Goal: Transaction & Acquisition: Purchase product/service

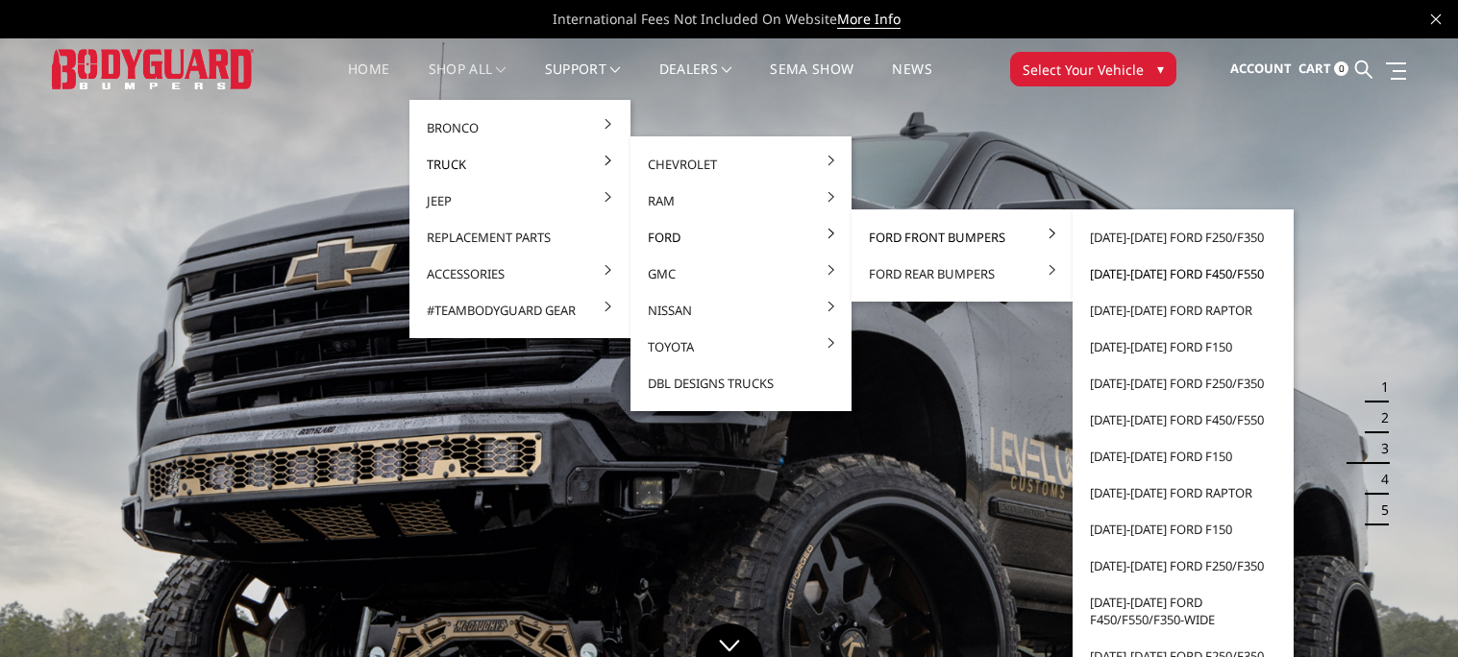
click at [1156, 280] on link "[DATE]-[DATE] Ford F450/F550" at bounding box center [1183, 274] width 206 height 37
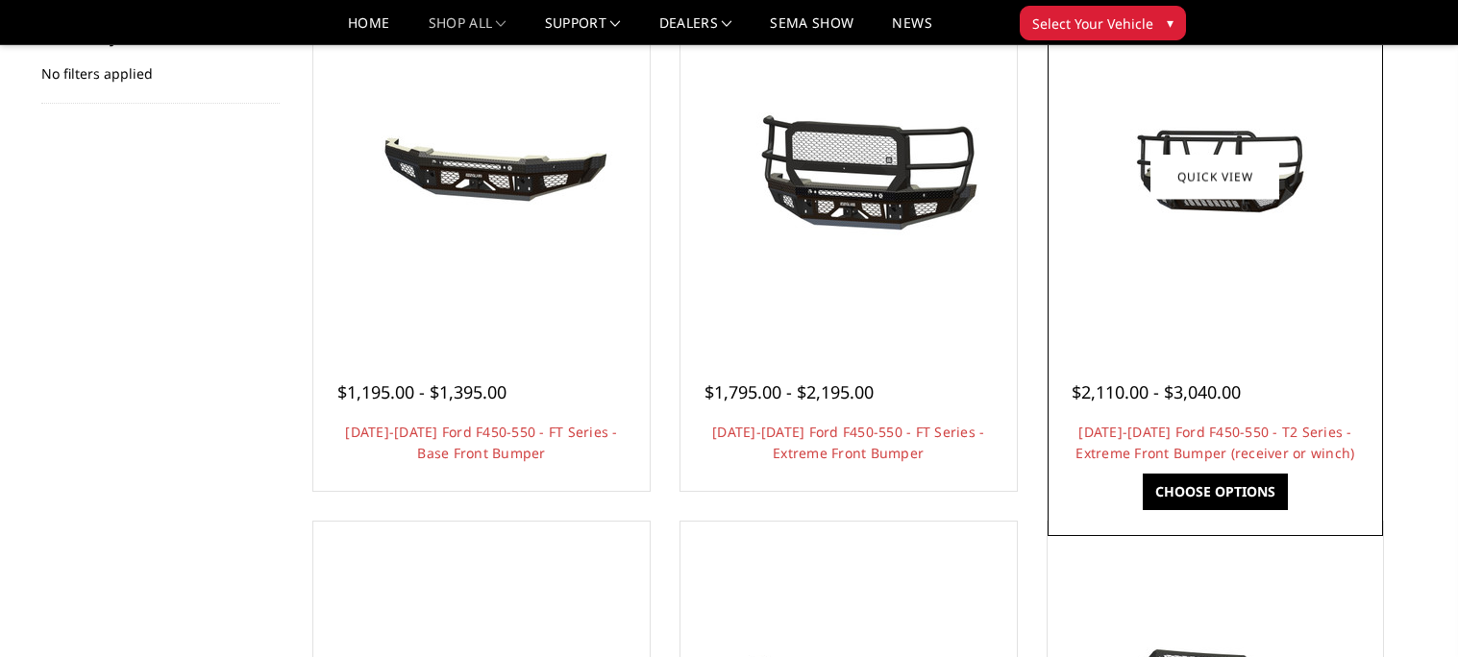
scroll to position [359, 0]
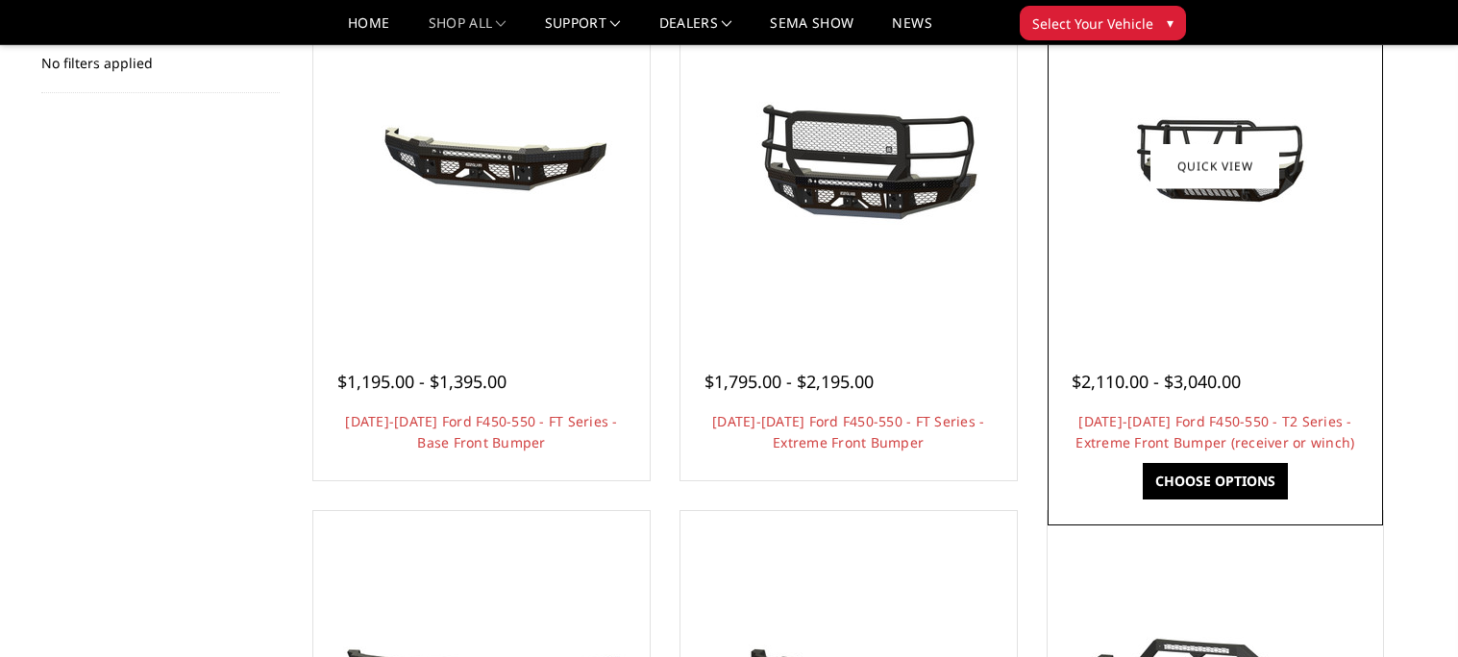
click at [1225, 505] on div "Choose Options" at bounding box center [1216, 486] width 336 height 46
click at [1217, 481] on link "Choose Options" at bounding box center [1215, 481] width 145 height 37
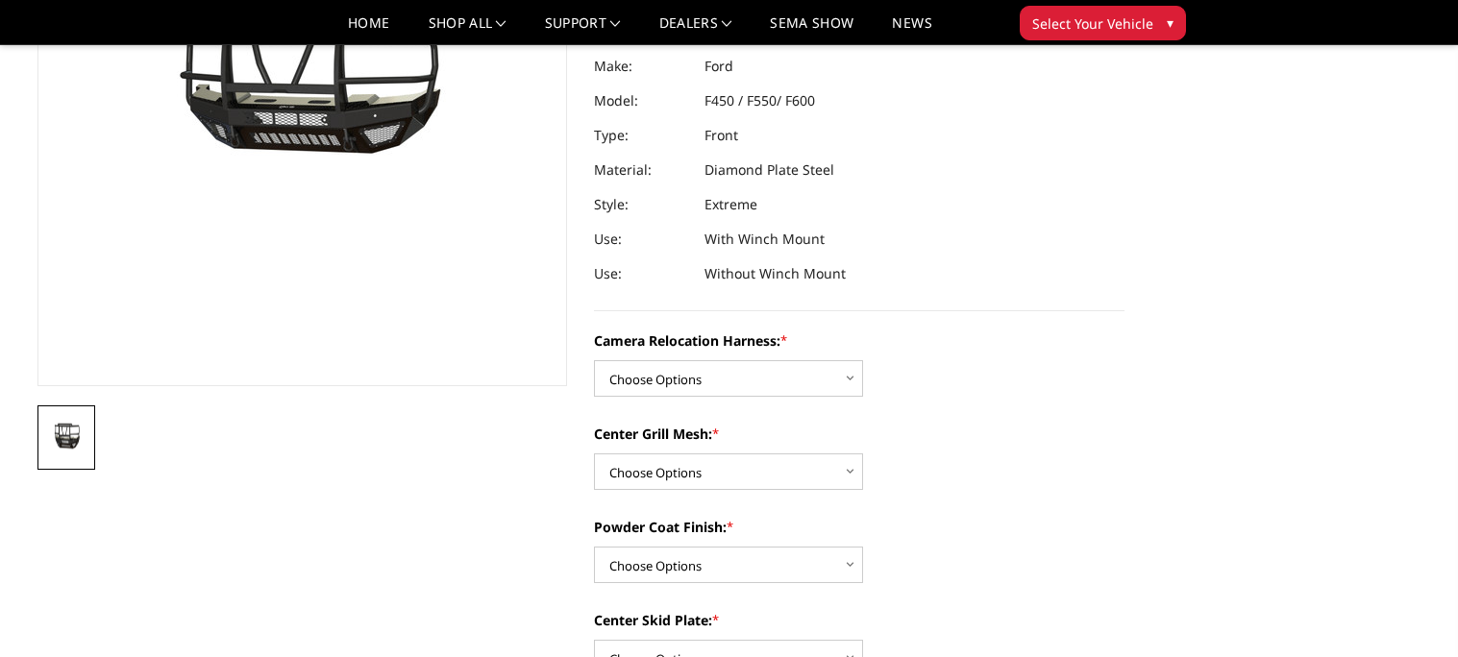
scroll to position [288, 0]
click at [755, 388] on select "Choose Options Without camera harness With camera harness" at bounding box center [728, 377] width 269 height 37
select select "3764"
click at [594, 359] on select "Choose Options Without camera harness With camera harness" at bounding box center [728, 377] width 269 height 37
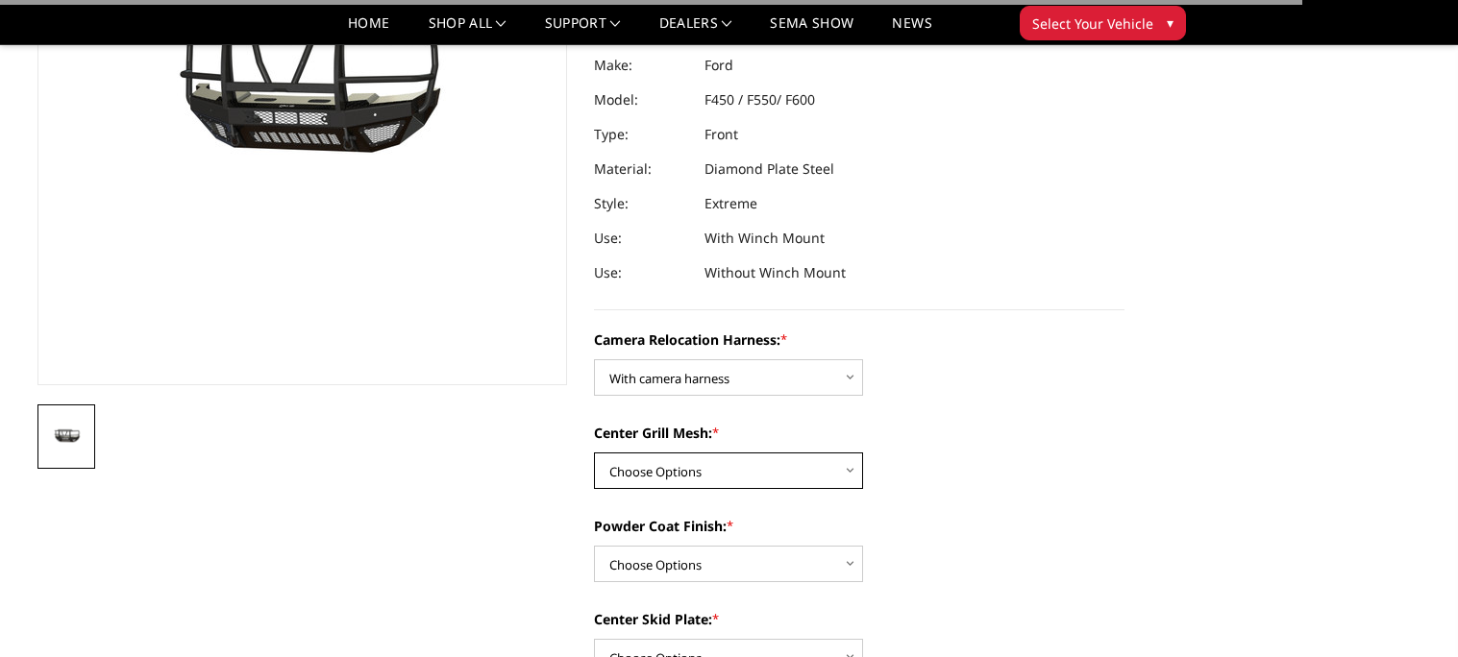
click at [715, 454] on select "Choose Options Without expanded metal With expanded metal" at bounding box center [728, 471] width 269 height 37
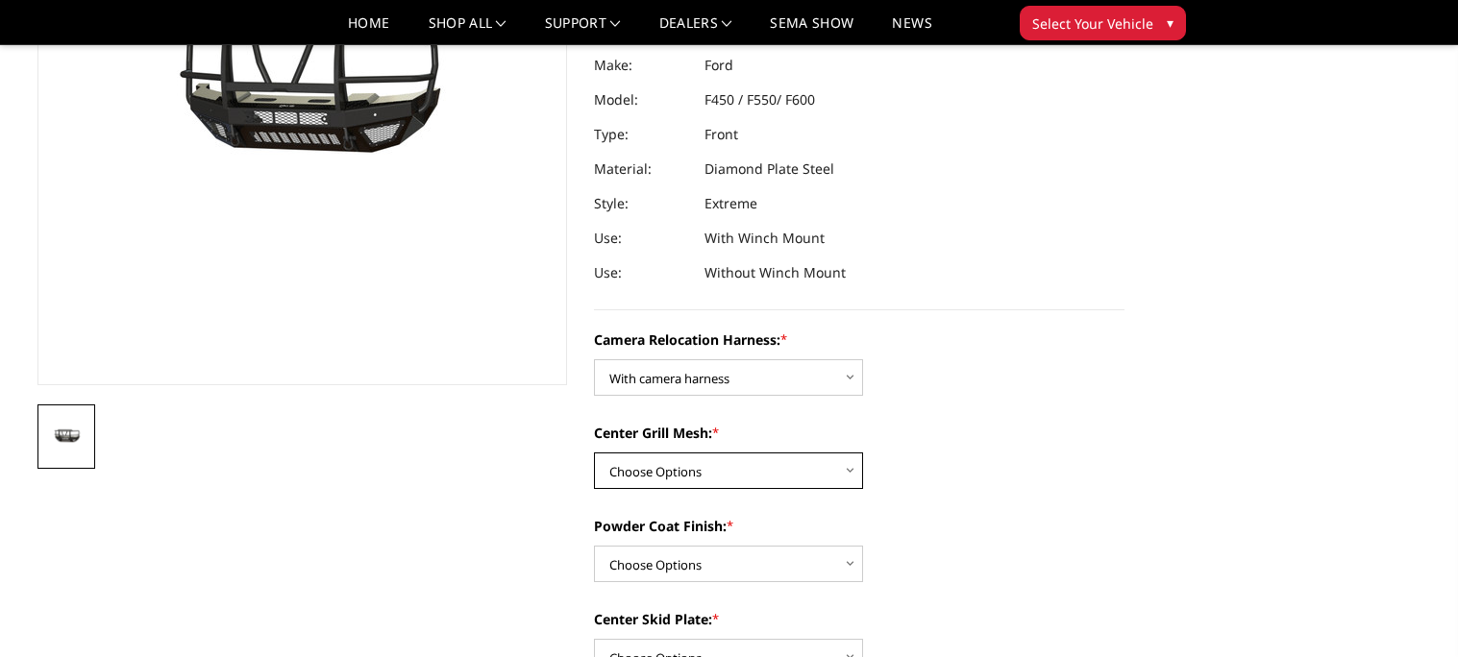
select select "3762"
click at [594, 453] on select "Choose Options Without expanded metal With expanded metal" at bounding box center [728, 471] width 269 height 37
click at [691, 553] on select "Choose Options Textured Black Powder Coat Gloss Black Powder Coat Bare Metal" at bounding box center [728, 564] width 269 height 37
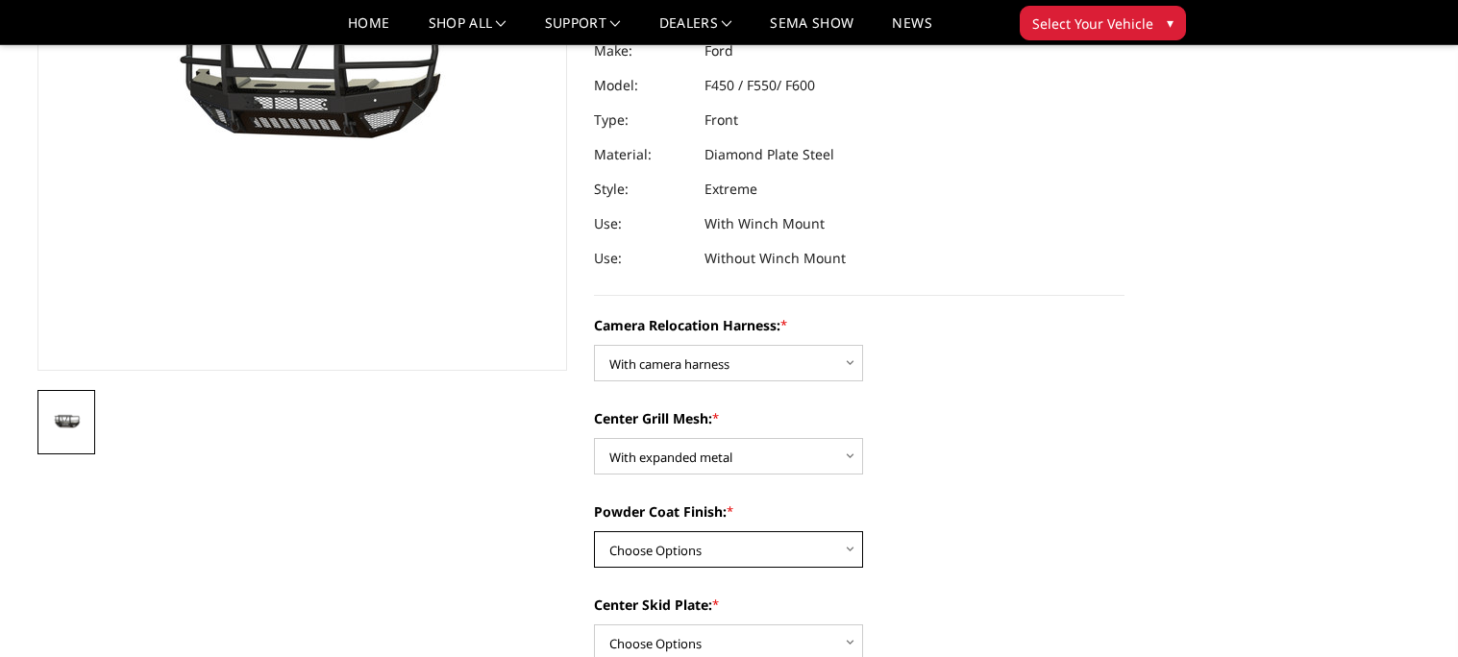
click at [691, 552] on select "Choose Options Textured Black Powder Coat Gloss Black Powder Coat Bare Metal" at bounding box center [728, 549] width 269 height 37
select select "3761"
click at [594, 531] on select "Choose Options Textured Black Powder Coat Gloss Black Powder Coat Bare Metal" at bounding box center [728, 549] width 269 height 37
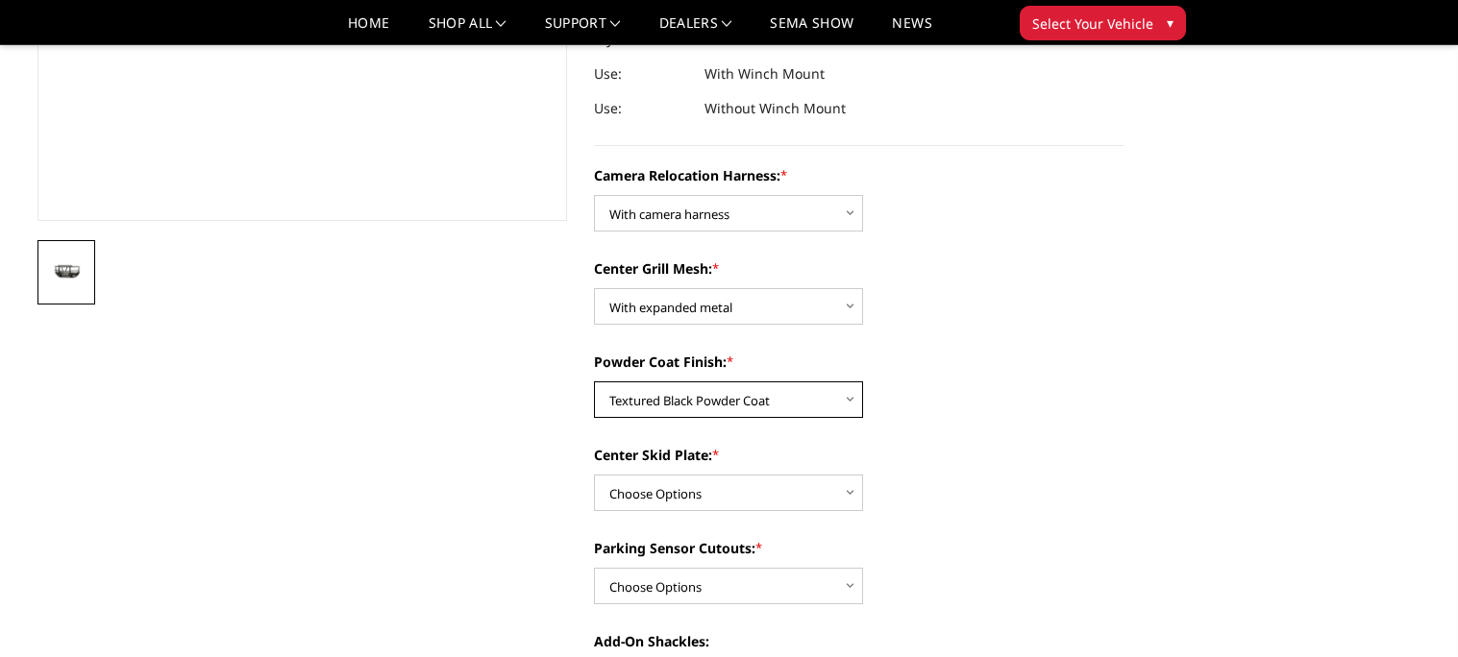
scroll to position [456, 0]
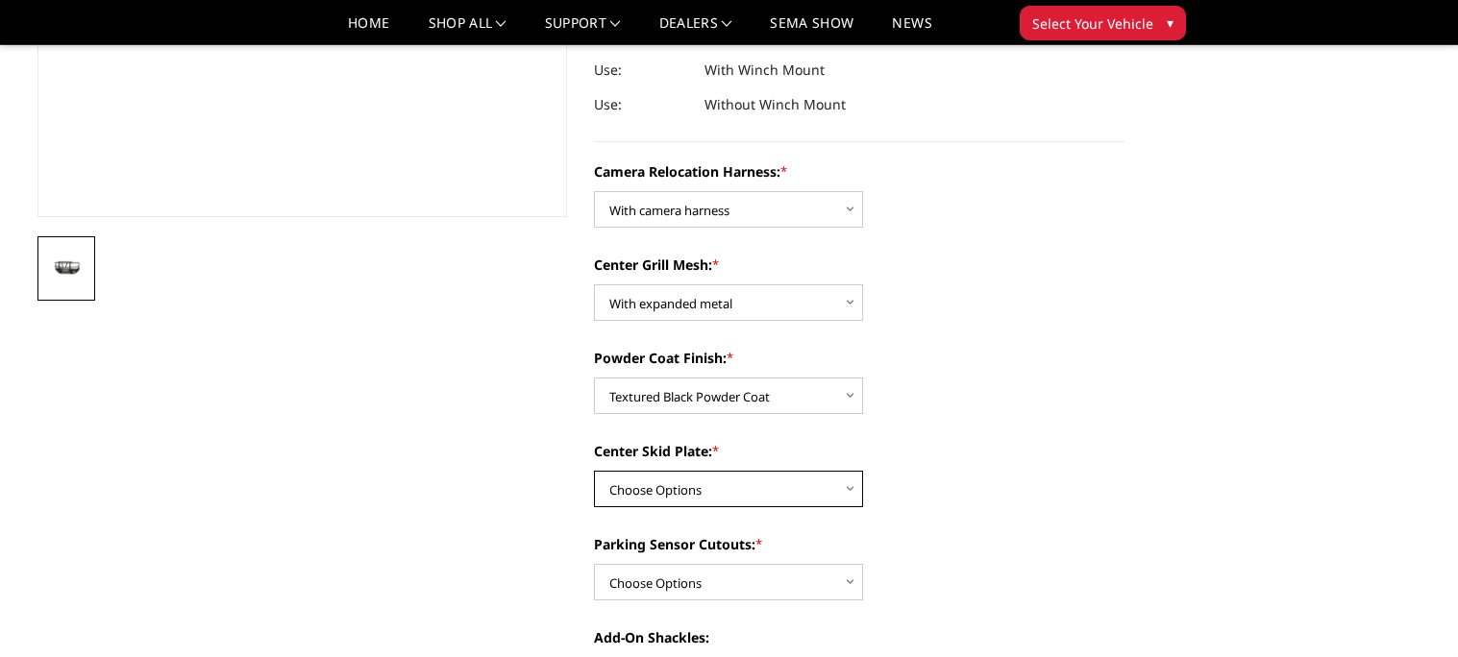
click at [661, 492] on select "Choose Options Winch Mount Skid Plate Standard Skid Plate (included) 2" Receive…" at bounding box center [728, 489] width 269 height 37
select select "3758"
click at [594, 471] on select "Choose Options Winch Mount Skid Plate Standard Skid Plate (included) 2" Receive…" at bounding box center [728, 489] width 269 height 37
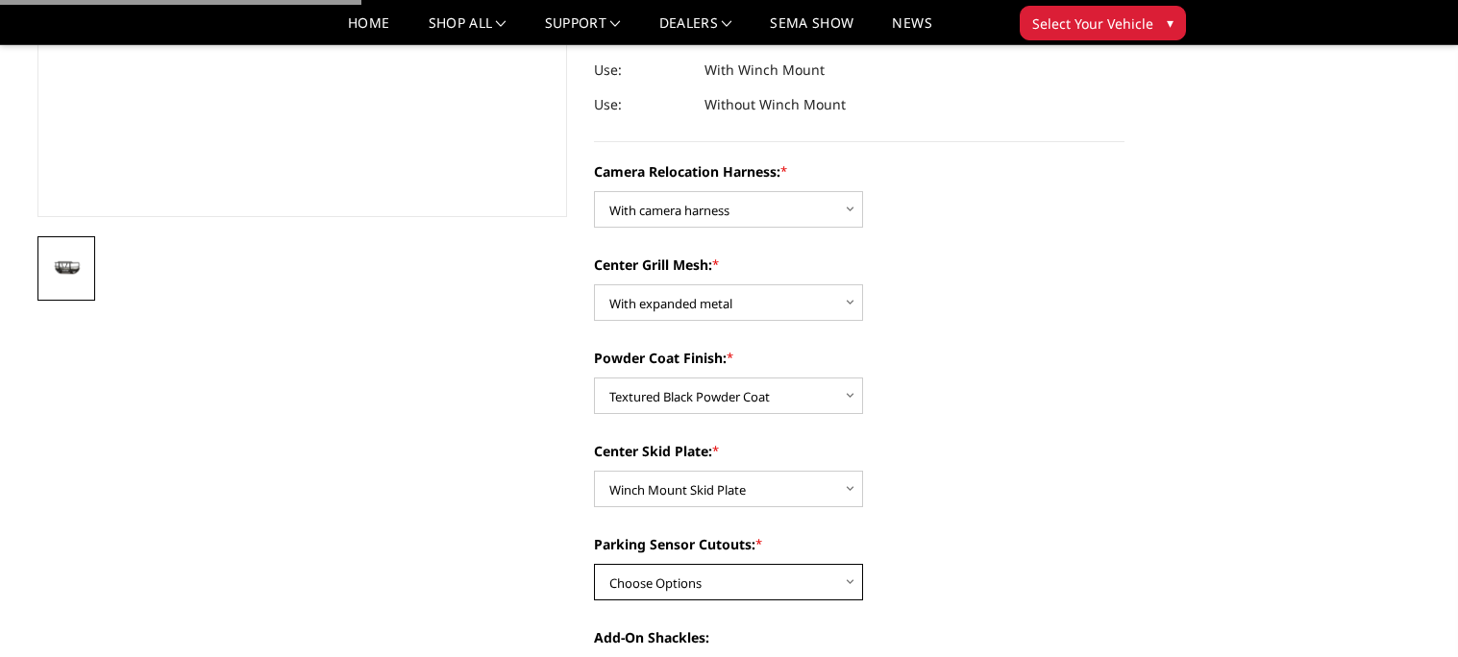
click at [652, 586] on select "Choose Options Yes - With Parking Sensor Cutouts" at bounding box center [728, 582] width 269 height 37
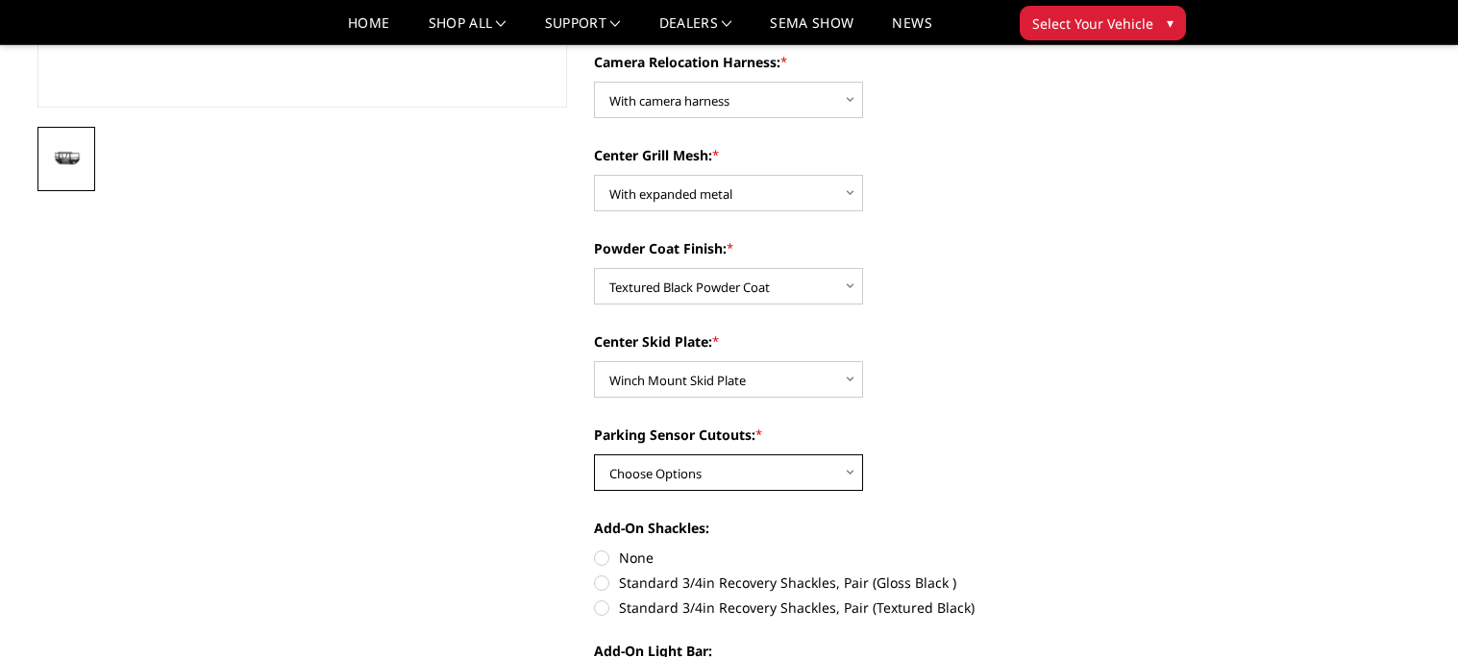
scroll to position [567, 0]
click at [642, 489] on div "Camera Relocation Harness: * Choose Options Without camera harness With camera …" at bounding box center [859, 555] width 530 height 1008
click at [648, 468] on select "Choose Options Yes - With Parking Sensor Cutouts" at bounding box center [728, 472] width 269 height 37
select select "3755"
click at [594, 454] on select "Choose Options Yes - With Parking Sensor Cutouts" at bounding box center [728, 472] width 269 height 37
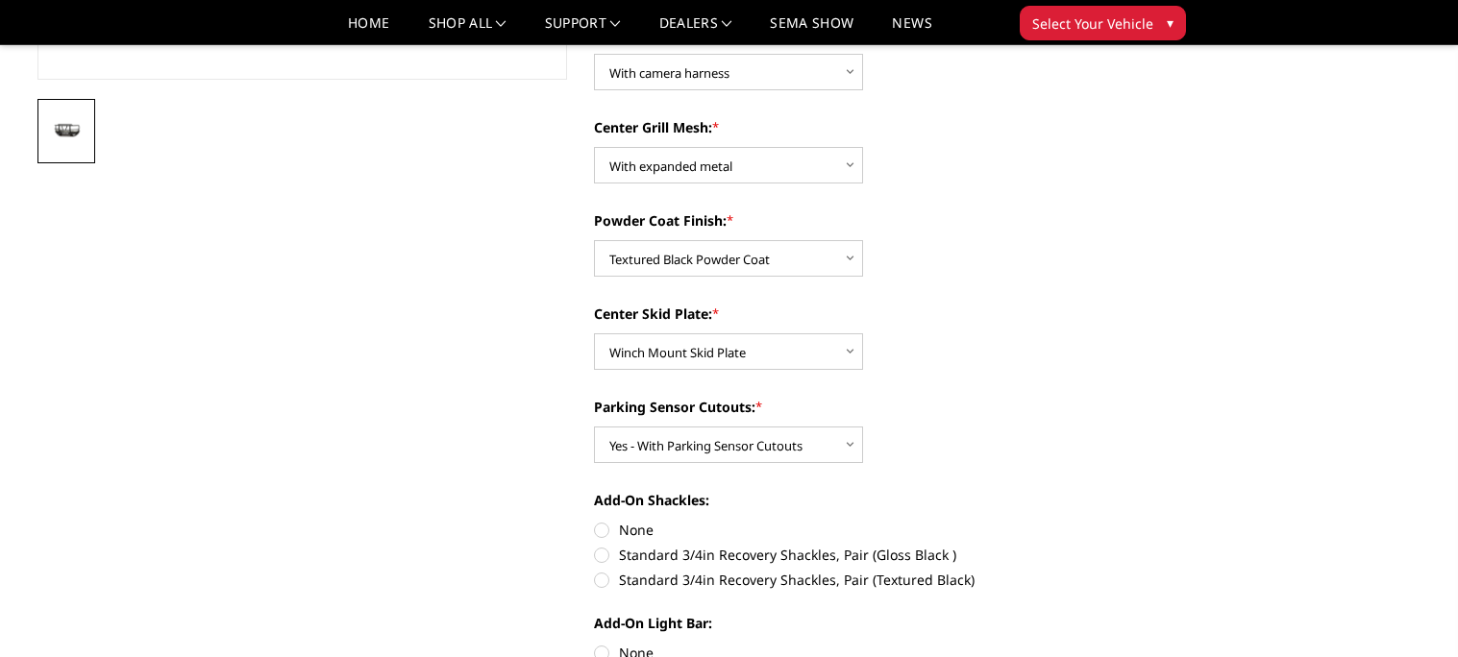
click at [604, 581] on label "Standard 3/4in Recovery Shackles, Pair (Textured Black)" at bounding box center [859, 580] width 530 height 20
click at [1124, 546] on input "Standard 3/4in Recovery Shackles, Pair (Textured Black)" at bounding box center [1124, 545] width 1 height 1
radio input "true"
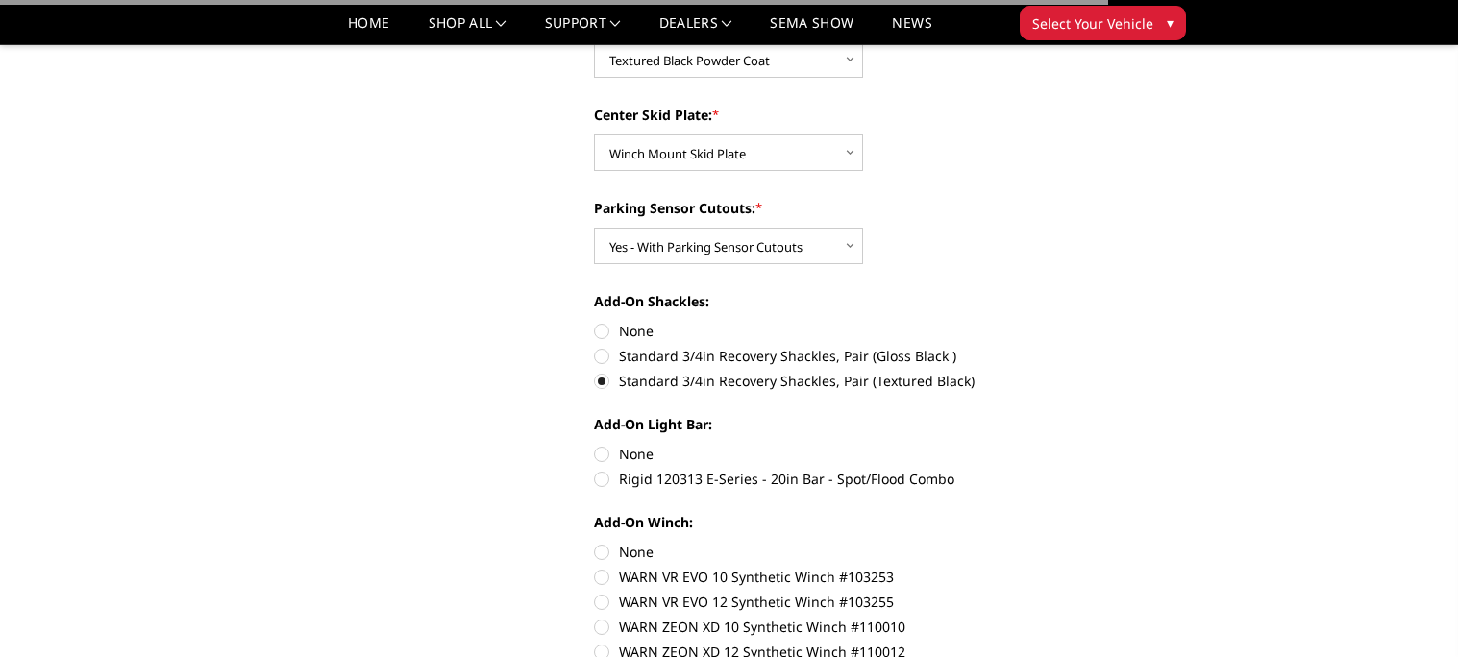
scroll to position [795, 0]
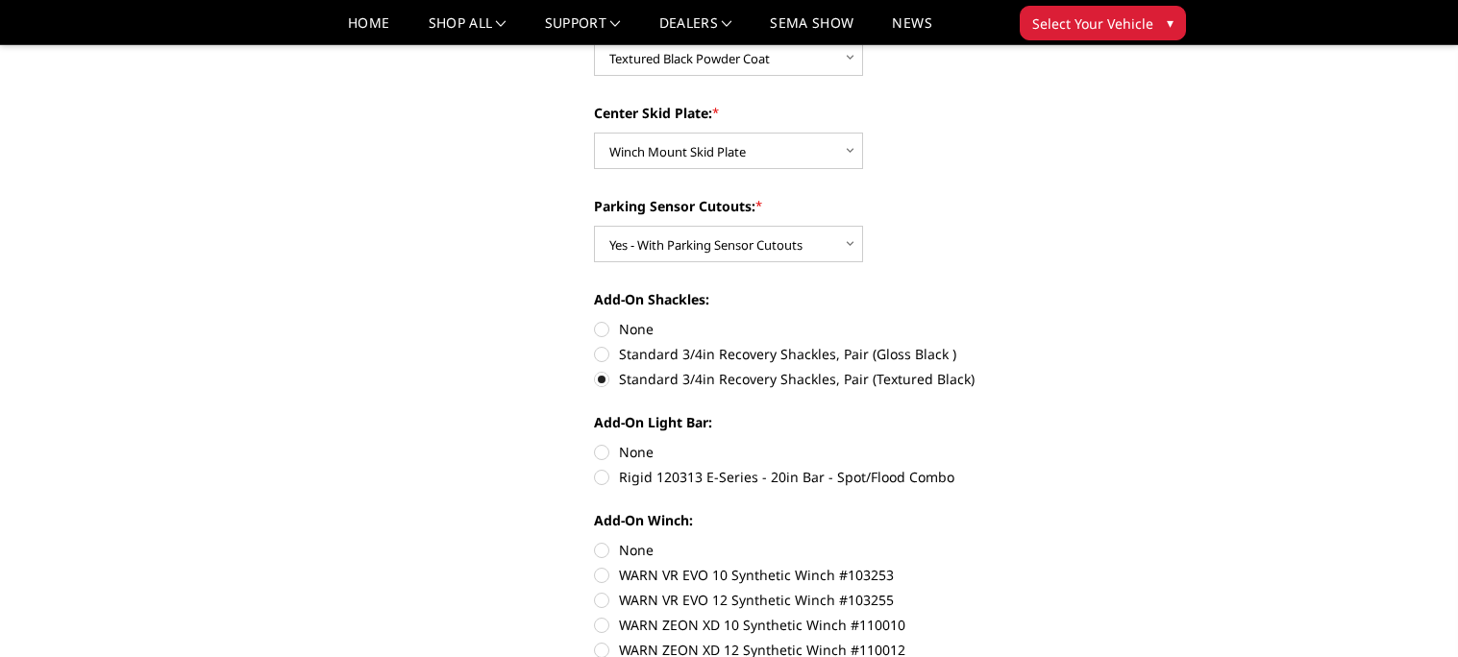
click at [609, 488] on div "Camera Relocation Harness: * Choose Options Without camera harness With camera …" at bounding box center [859, 327] width 530 height 1008
click at [605, 481] on label "Rigid 120313 E-Series - 20in Bar - Spot/Flood Combo" at bounding box center [859, 477] width 530 height 20
click at [1124, 443] on input "Rigid 120313 E-Series - 20in Bar - Spot/Flood Combo" at bounding box center [1124, 442] width 1 height 1
radio input "true"
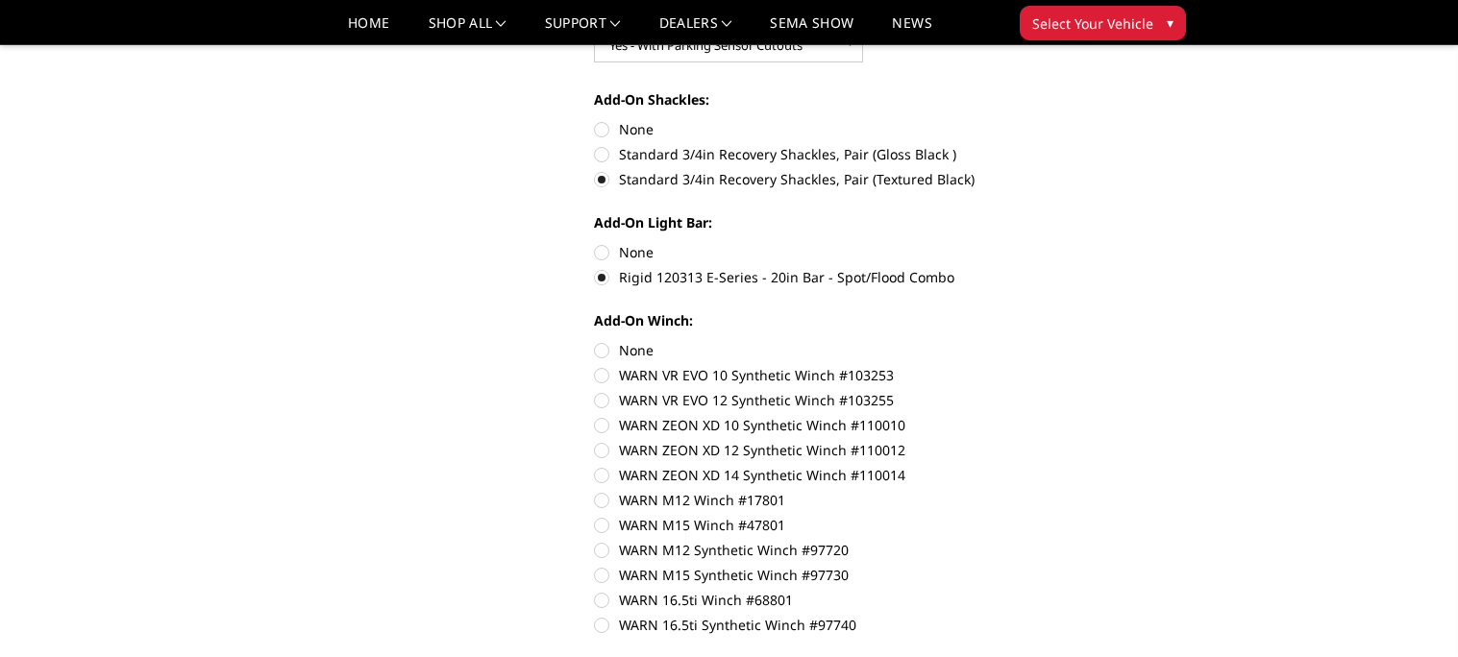
scroll to position [1007, 0]
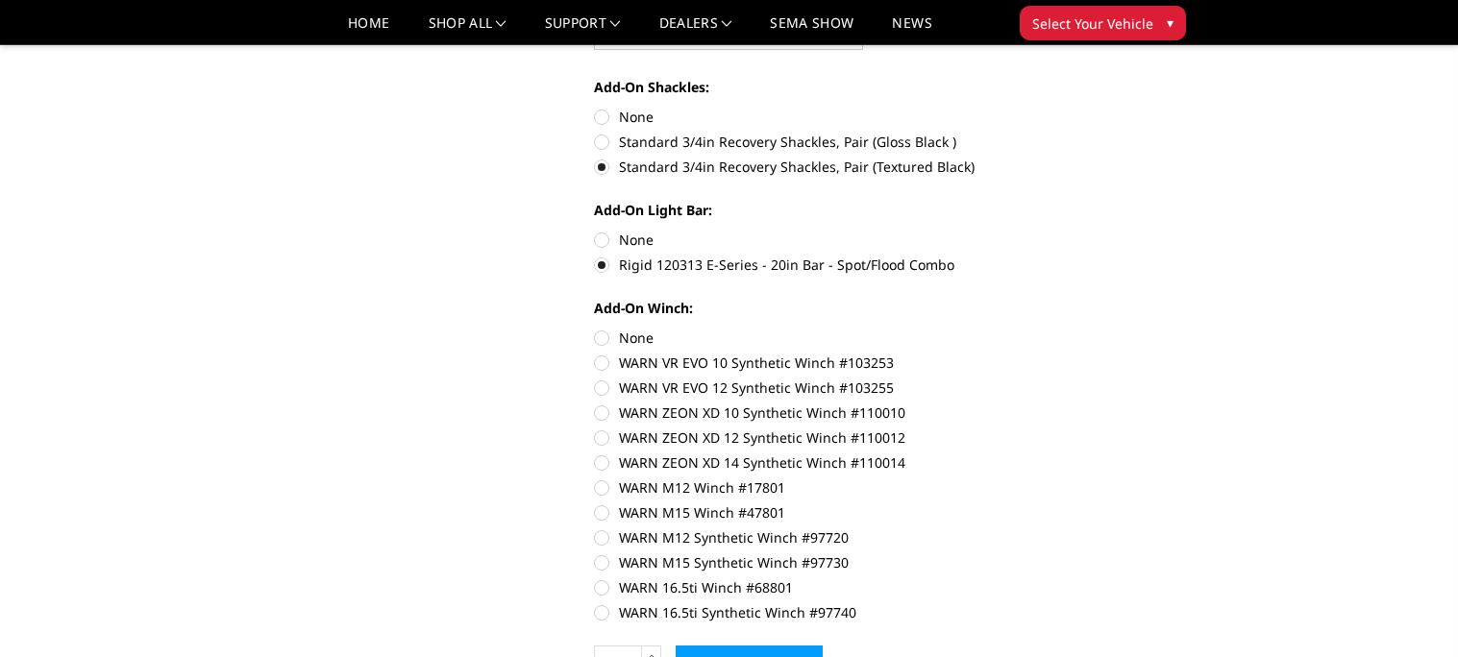
click at [605, 481] on label "WARN M12 Winch #17801" at bounding box center [859, 488] width 530 height 20
click at [1124, 454] on input "WARN M12 Winch #17801" at bounding box center [1124, 453] width 1 height 1
radio input "true"
click at [600, 598] on div "Add-On Winch: None WARN VR EVO 10 Synthetic Winch #103253 WARN VR EVO 12 Synthe…" at bounding box center [859, 458] width 530 height 321
click at [599, 615] on label "WARN 16.5ti Synthetic Winch #97740" at bounding box center [859, 613] width 530 height 20
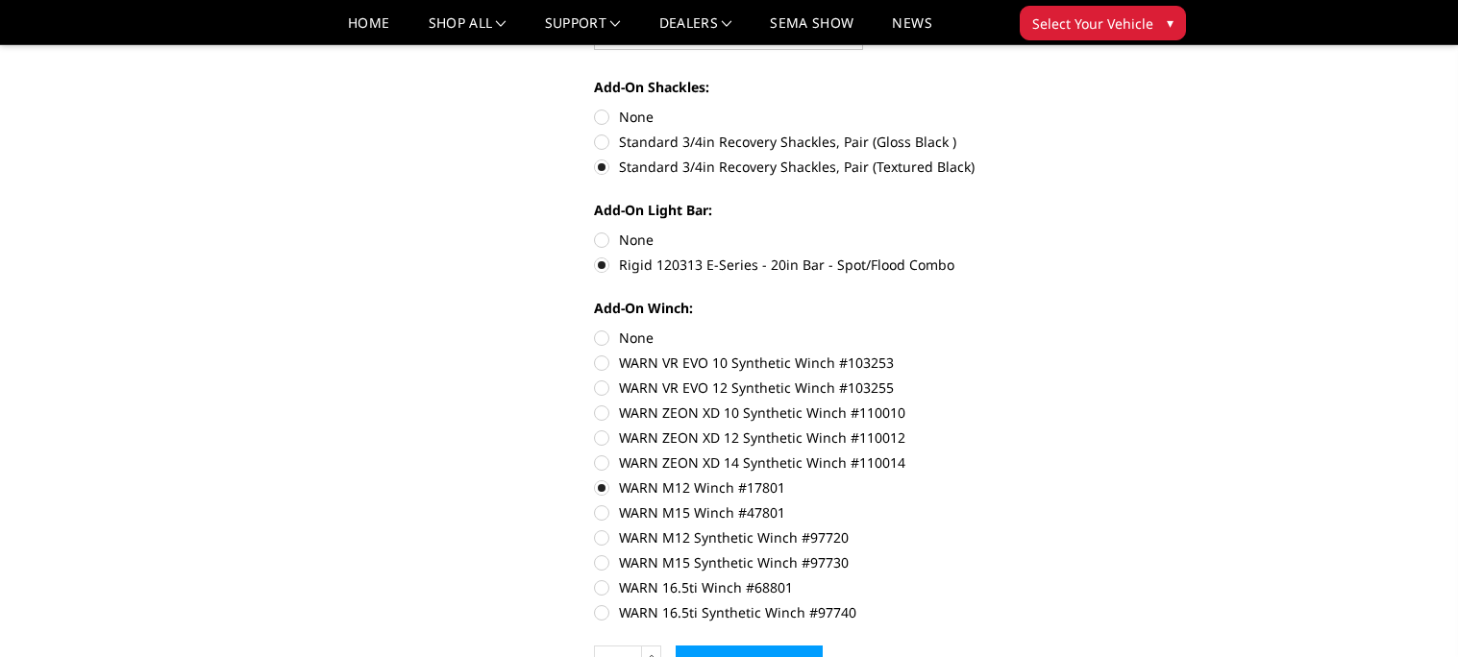
click at [1124, 579] on input "WARN 16.5ti Synthetic Winch #97740" at bounding box center [1124, 578] width 1 height 1
radio input "true"
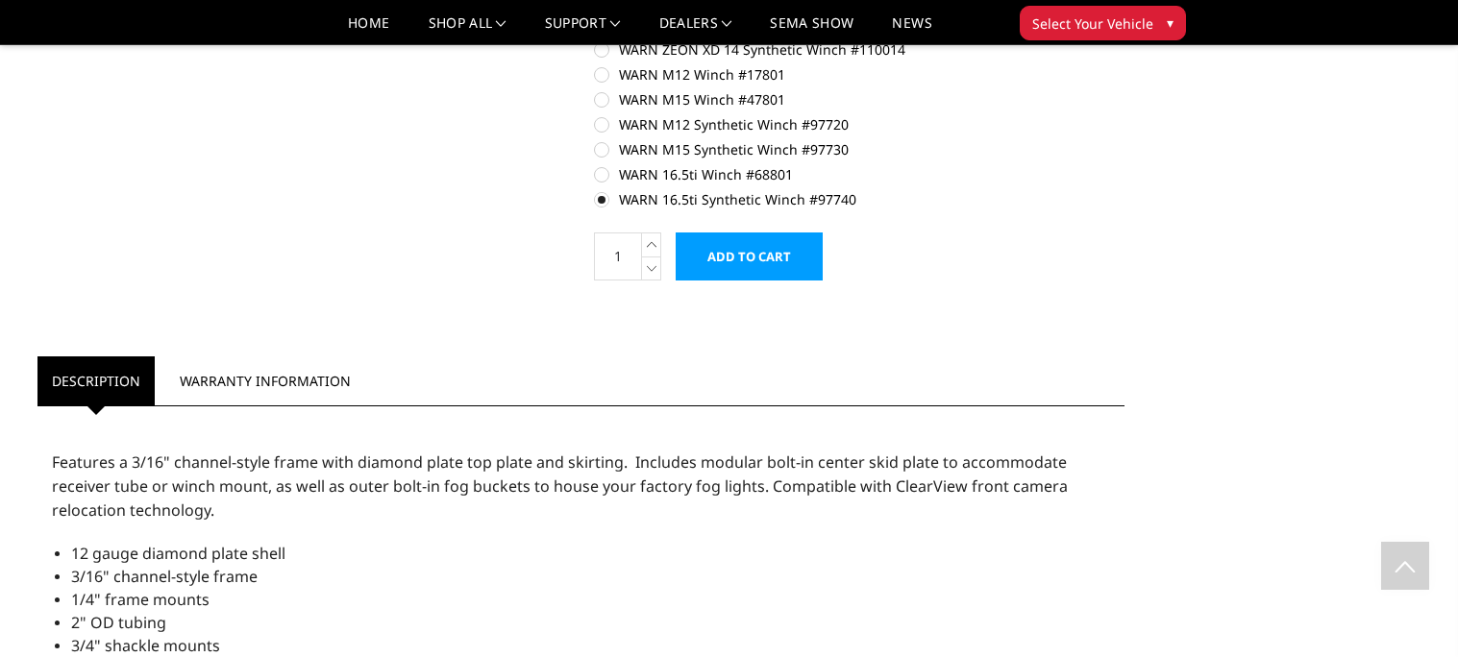
scroll to position [1421, 0]
click at [737, 240] on input "Add to Cart" at bounding box center [749, 256] width 147 height 48
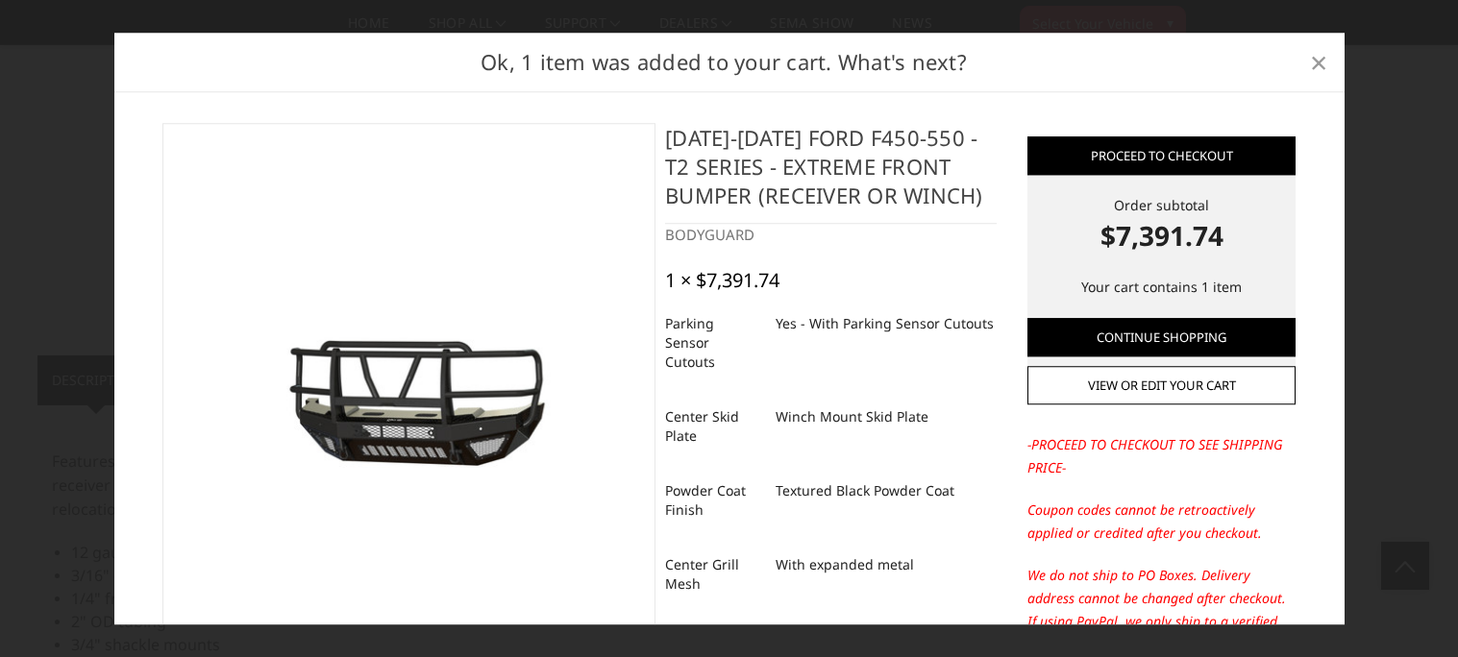
click at [1324, 62] on span "×" at bounding box center [1318, 61] width 17 height 41
